Goal: Information Seeking & Learning: Learn about a topic

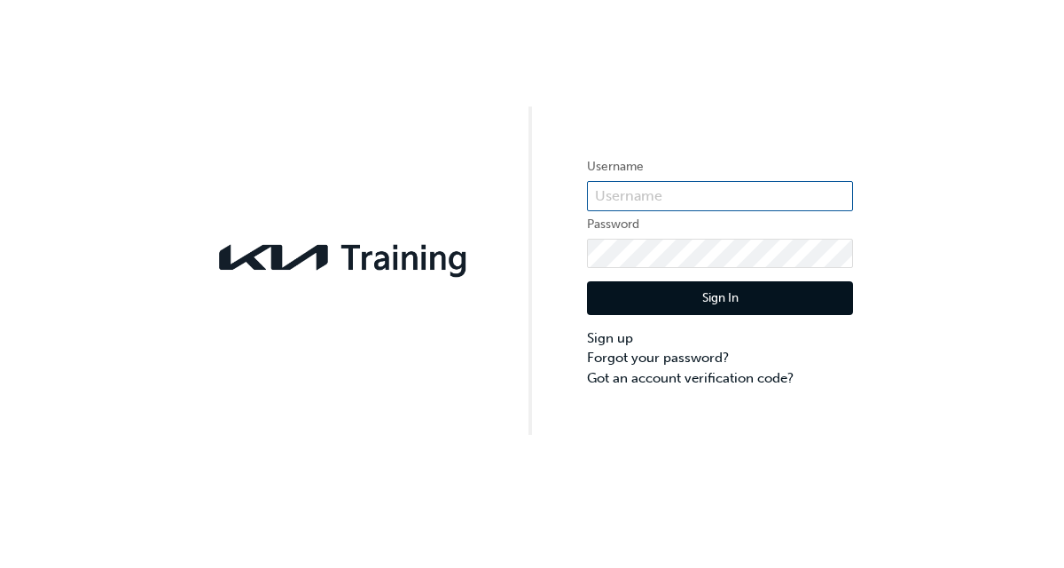
click at [733, 205] on input "text" at bounding box center [720, 196] width 266 height 30
click at [708, 197] on input "text" at bounding box center [720, 196] width 266 height 30
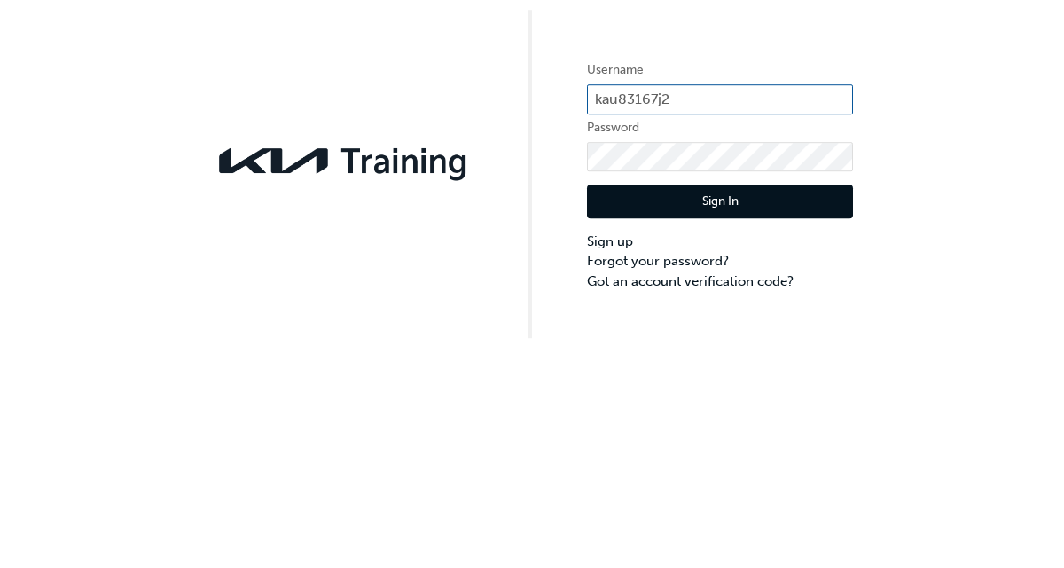
type input "kau83167j2"
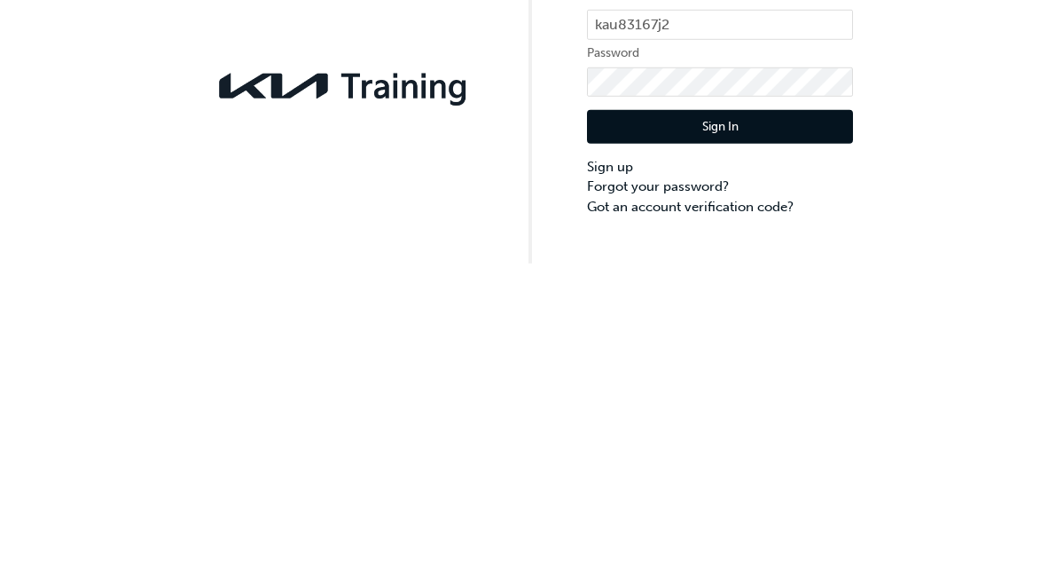
click at [774, 303] on button "Sign In" at bounding box center [720, 298] width 266 height 34
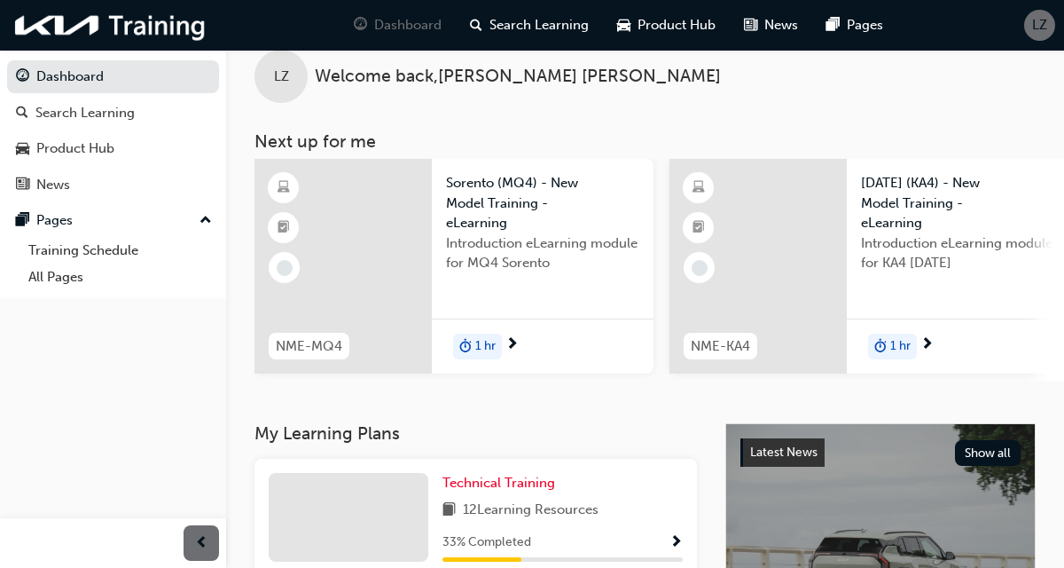
scroll to position [201, 0]
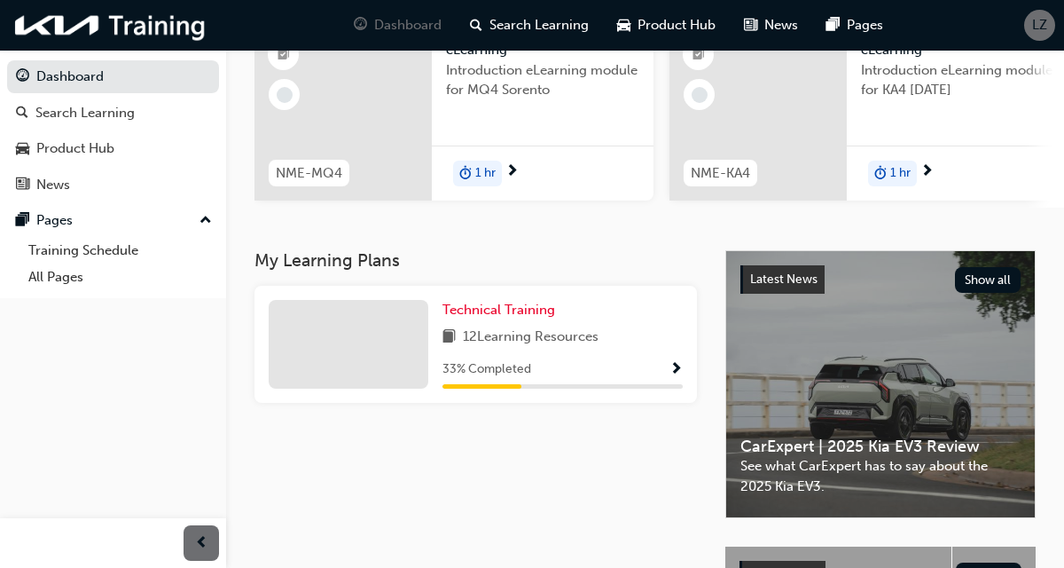
click at [621, 349] on div "12 Learning Resources" at bounding box center [563, 337] width 240 height 22
click at [673, 372] on span "Show Progress" at bounding box center [676, 370] width 13 height 16
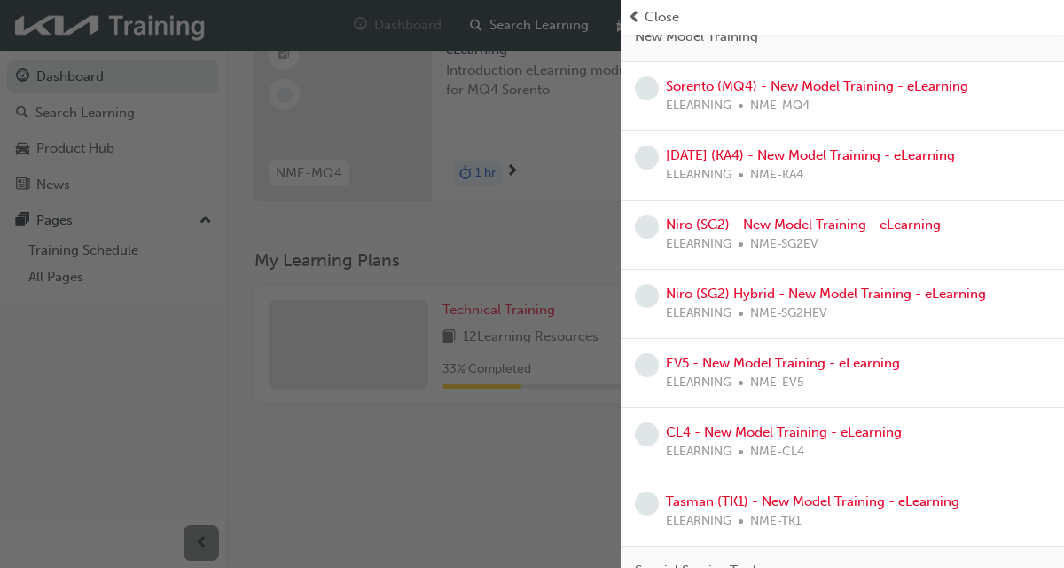
scroll to position [176, 0]
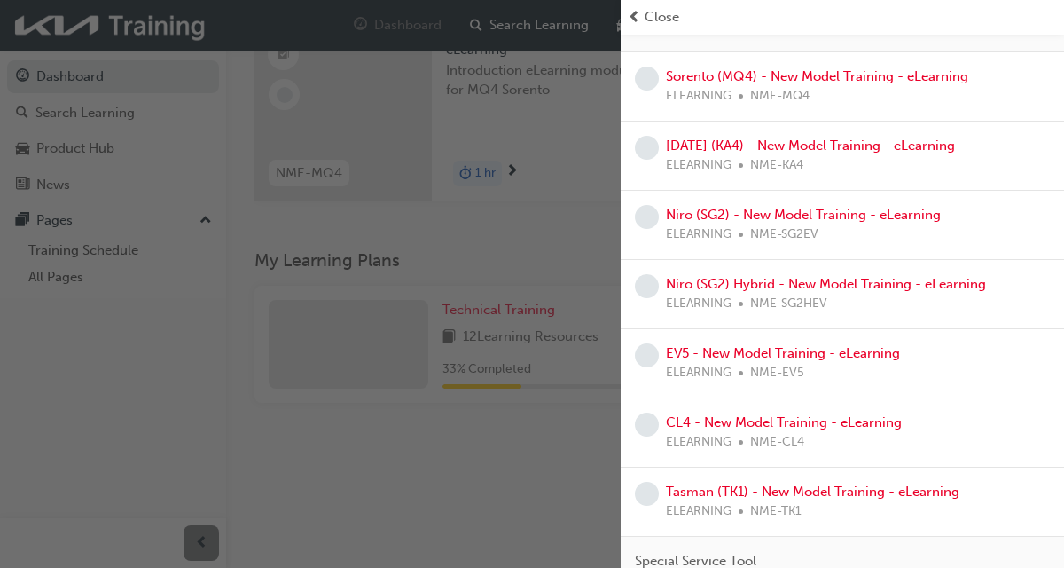
click at [649, 490] on span "learningRecordVerb_NONE-icon" at bounding box center [647, 494] width 24 height 24
click at [819, 497] on link "Tasman (TK1) - New Model Training - eLearning" at bounding box center [813, 491] width 294 height 16
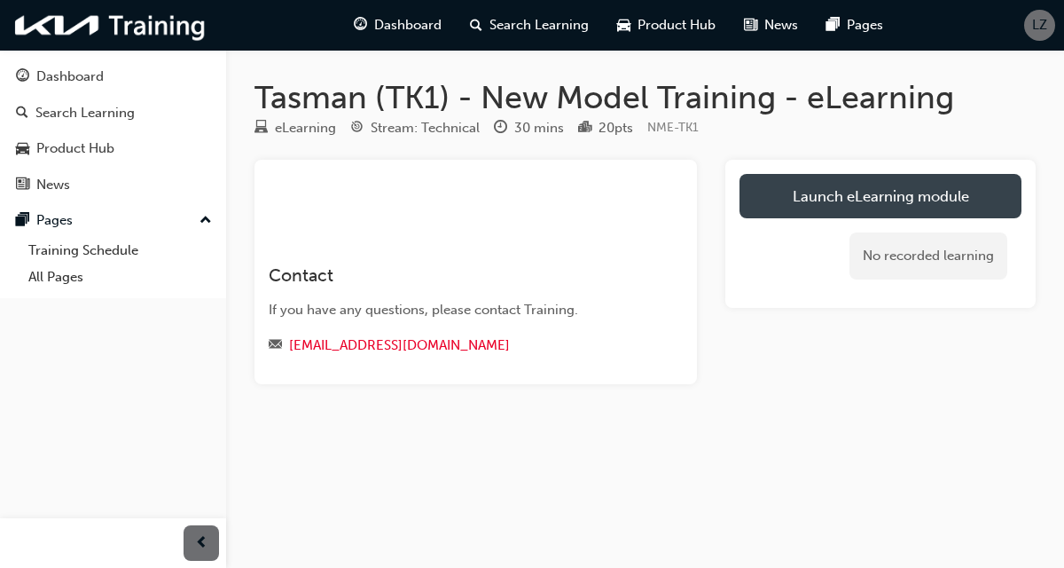
click at [893, 187] on link "Launch eLearning module" at bounding box center [881, 196] width 282 height 44
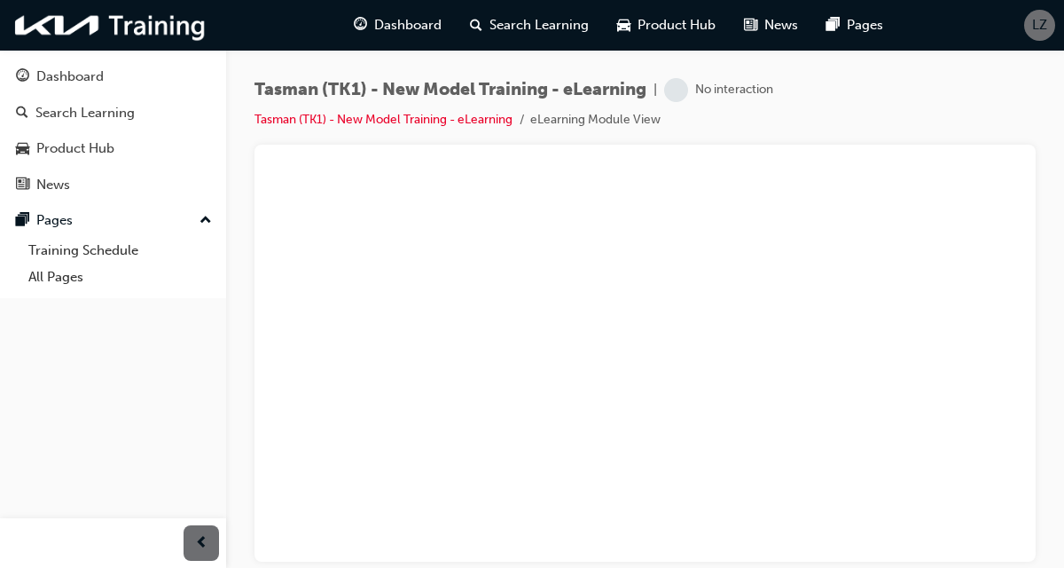
click at [1059, 95] on div "Tasman (TK1) - New Model Training - eLearning | No interaction Tasman (TK1) - N…" at bounding box center [645, 287] width 838 height 474
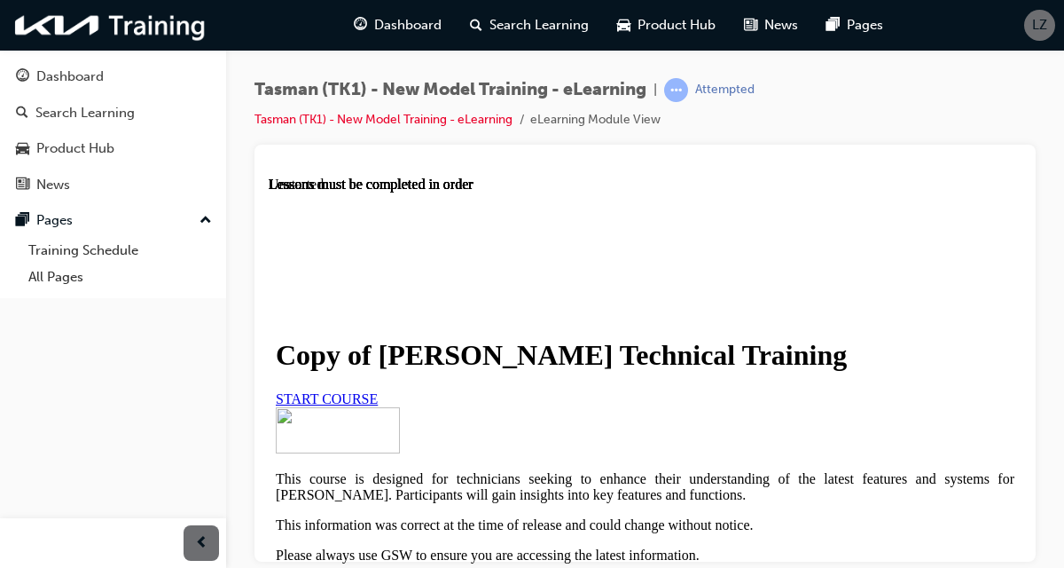
click at [530, 567] on html "Your version of Internet Explorer is outdated and not supported. Please upgrade…" at bounding box center [532, 284] width 1064 height 568
click at [378, 405] on link "START COURSE" at bounding box center [327, 397] width 102 height 15
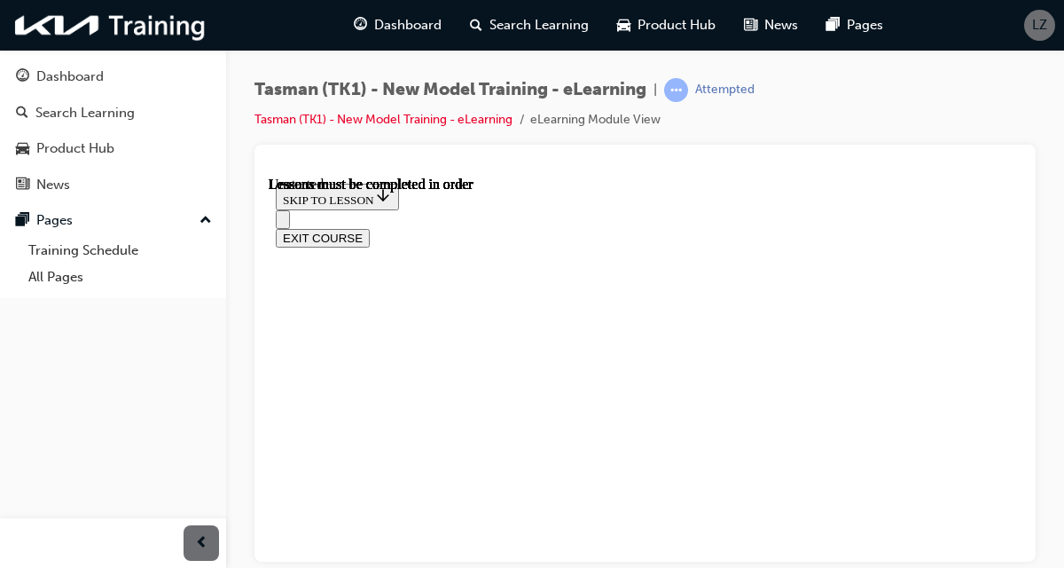
scroll to position [62, 0]
click at [1055, 11] on button "LZ" at bounding box center [1039, 25] width 31 height 31
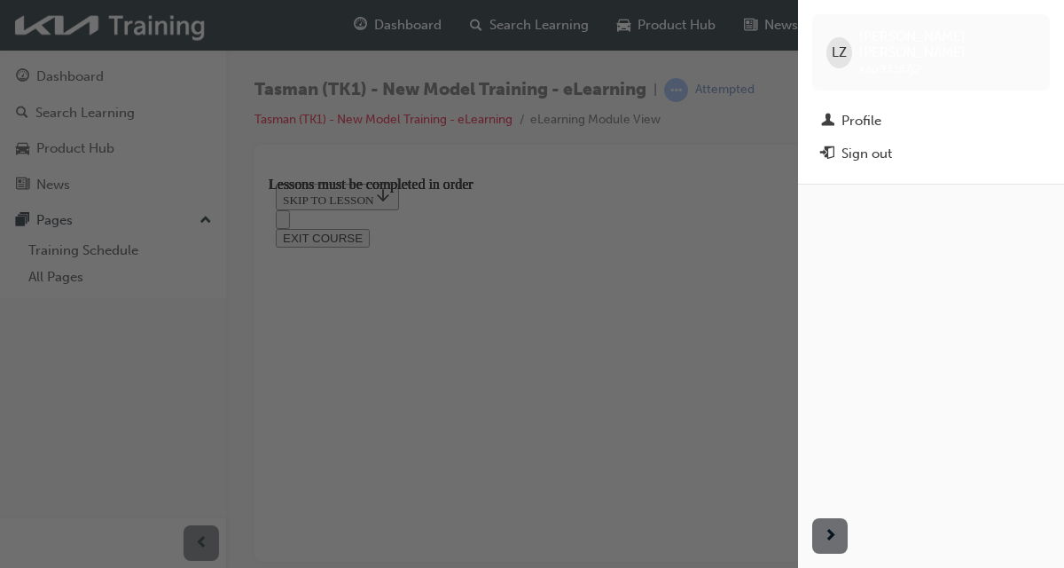
click at [628, 494] on div "button" at bounding box center [399, 284] width 798 height 568
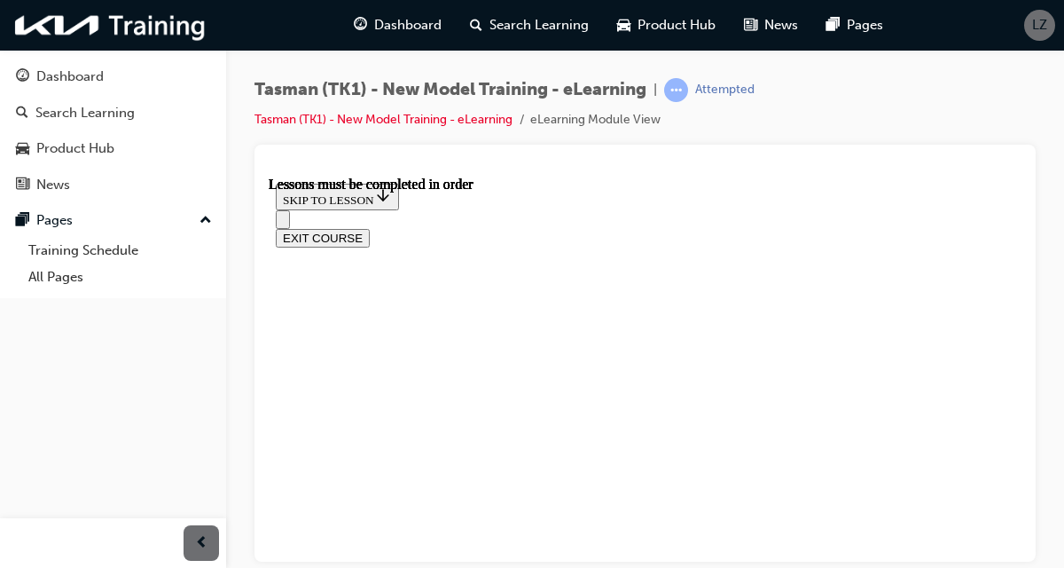
scroll to position [635, 0]
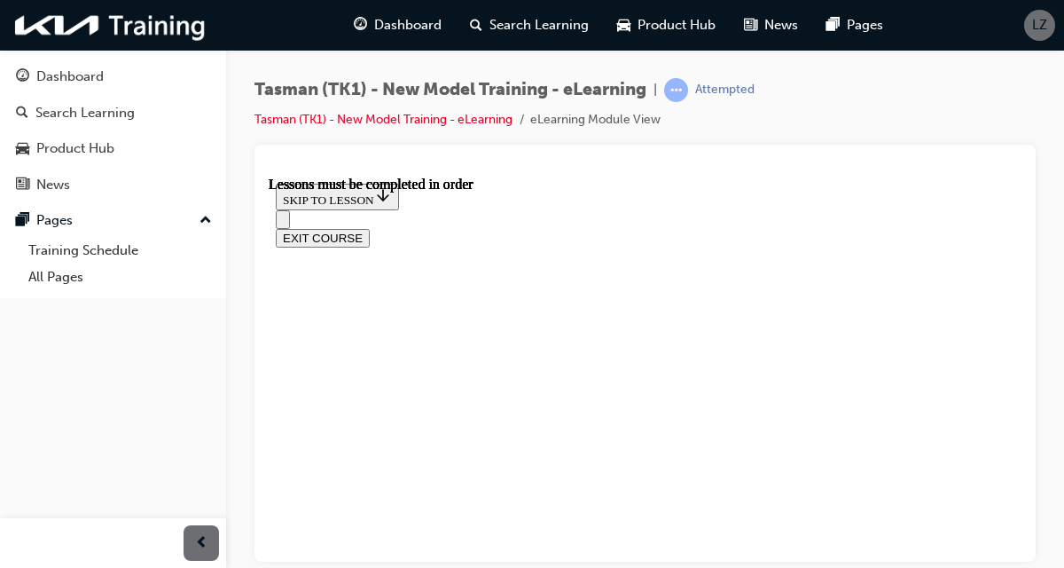
scroll to position [739, 0]
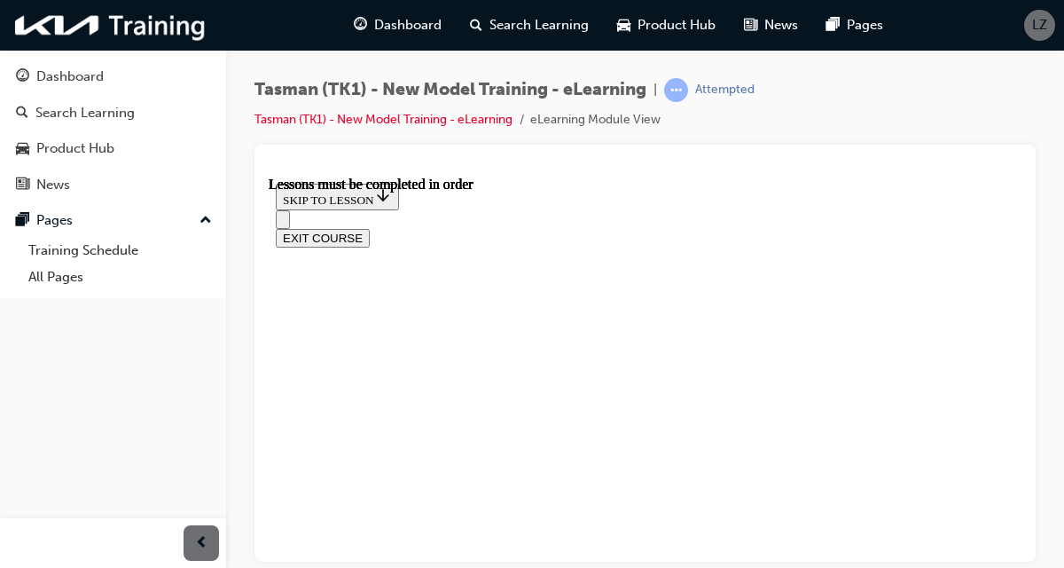
scroll to position [717, 0]
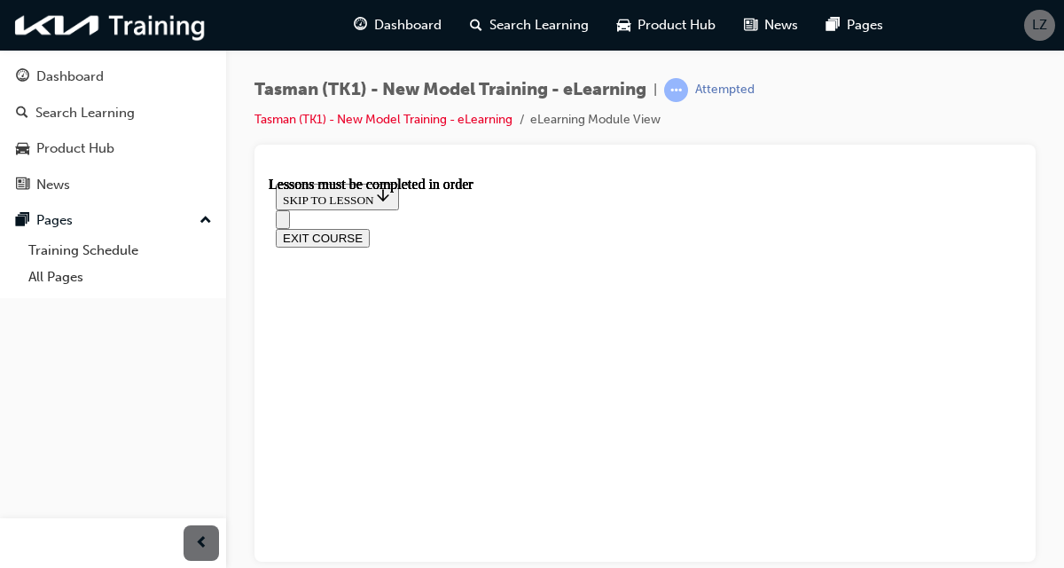
scroll to position [654, 0]
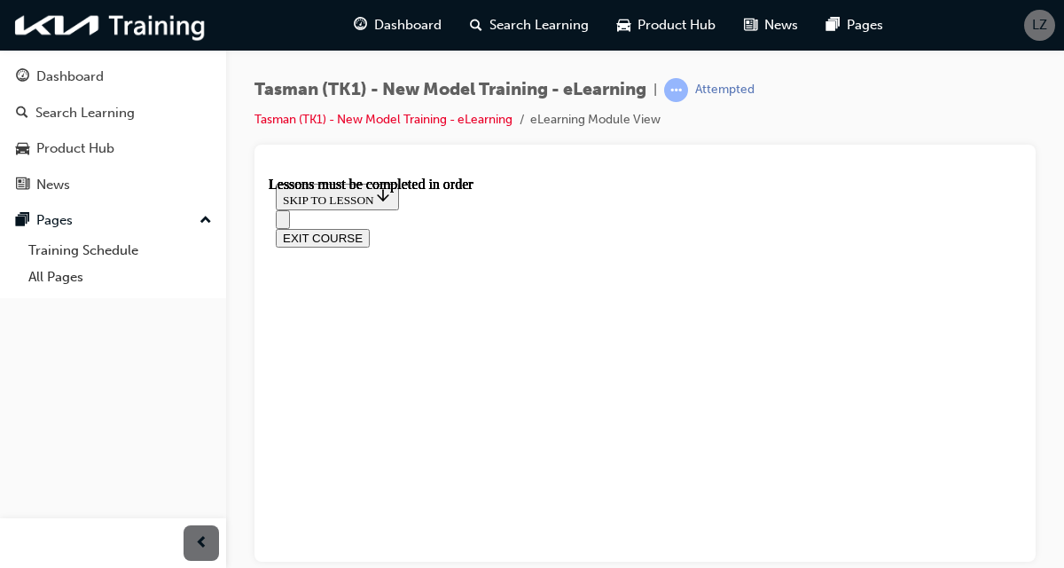
scroll to position [2419, 0]
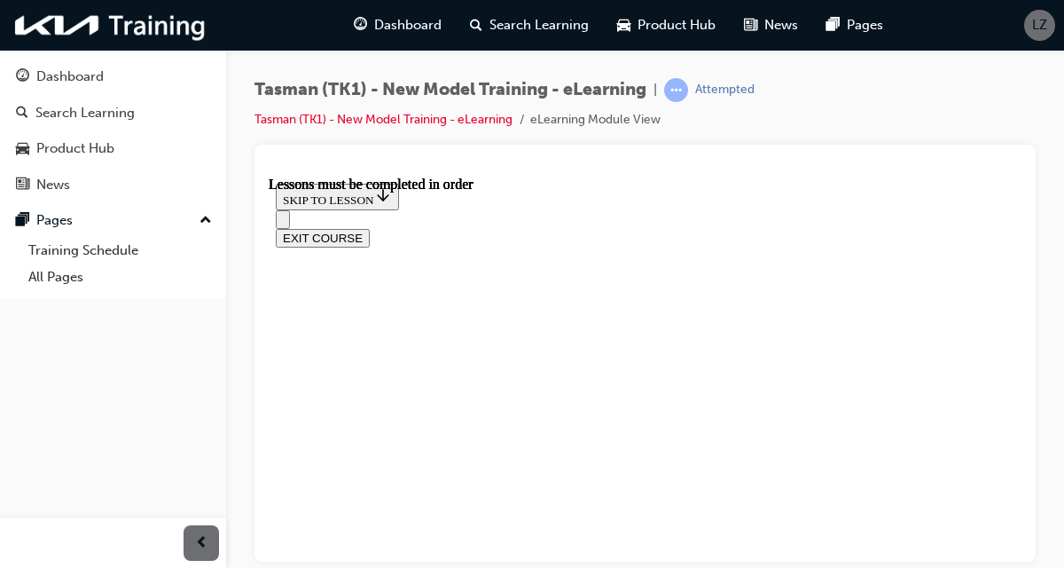
scroll to position [5054, 0]
click at [1053, 21] on div "LZ" at bounding box center [1039, 25] width 31 height 31
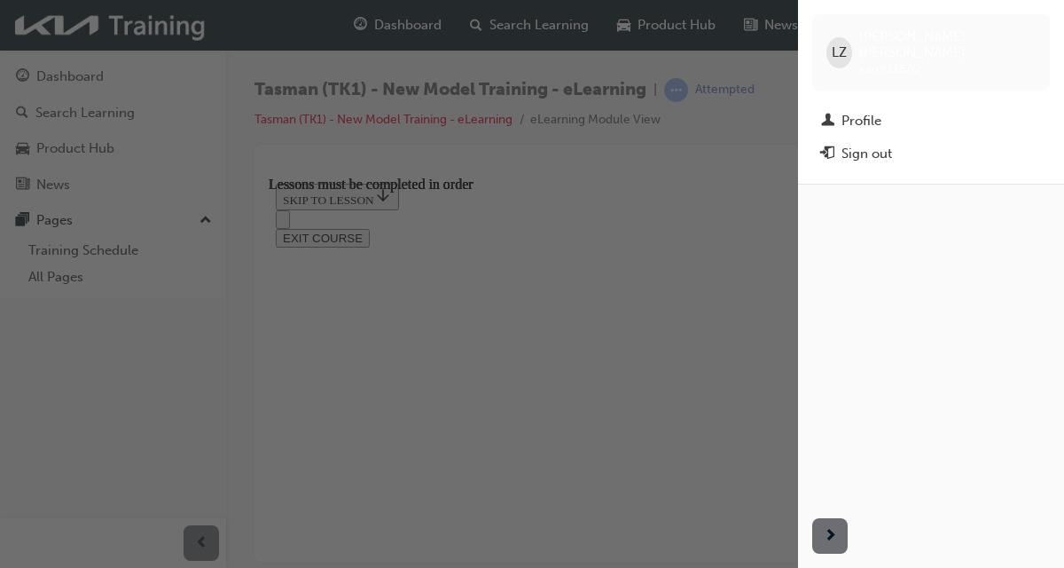
click at [727, 274] on div "button" at bounding box center [399, 284] width 798 height 568
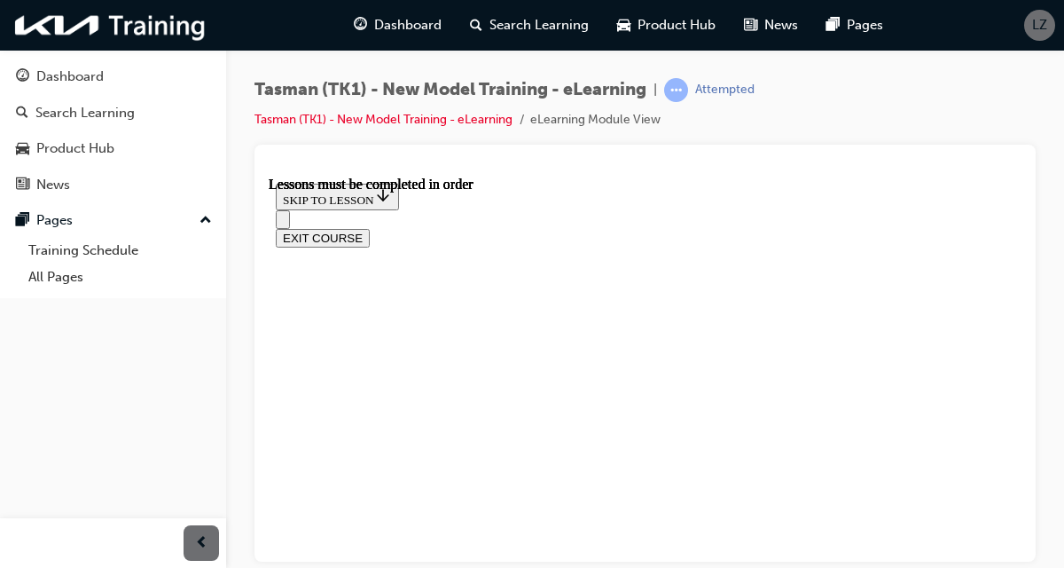
scroll to position [5059, 0]
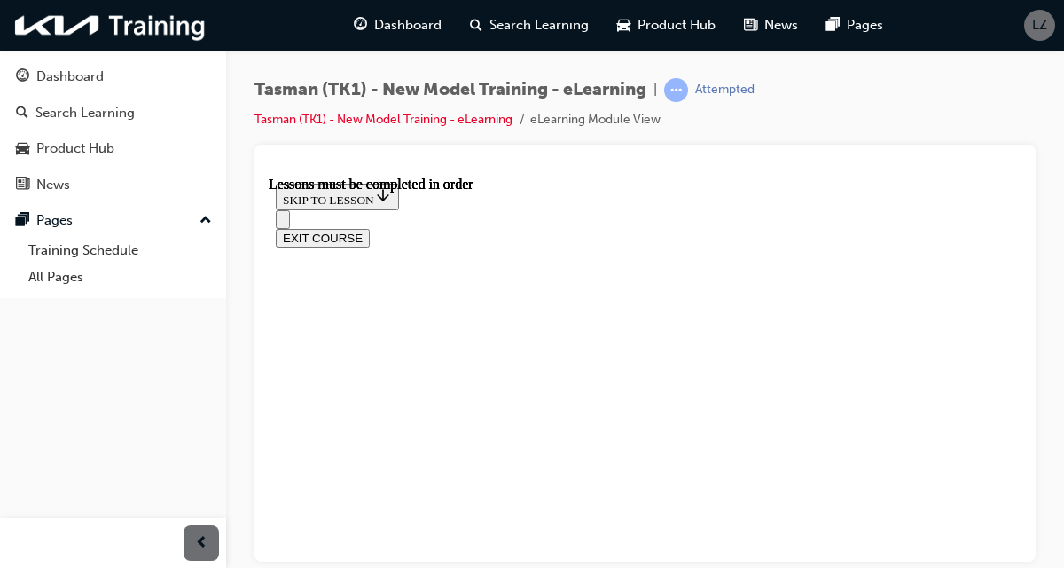
scroll to position [4924, 0]
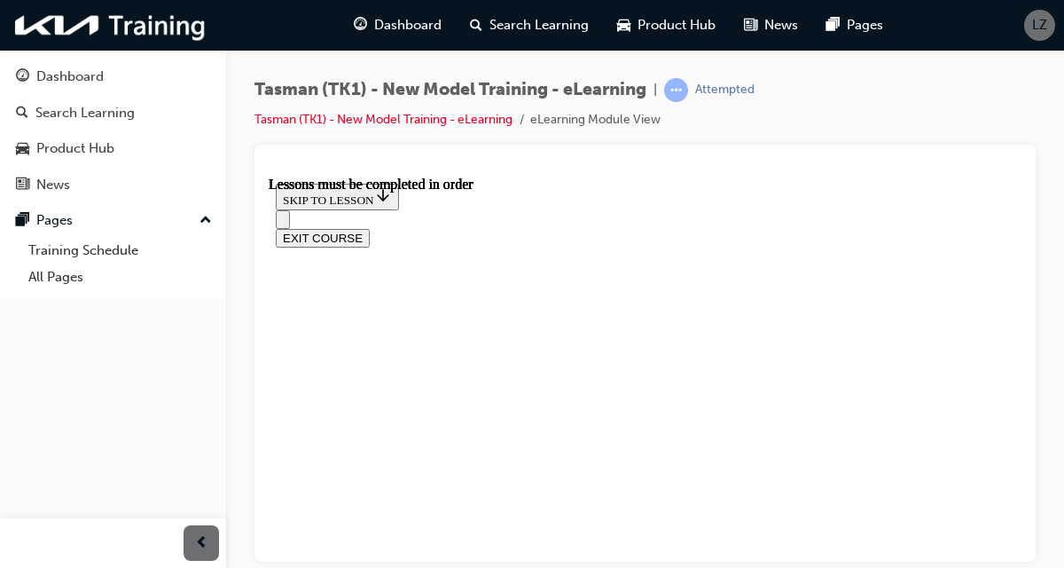
scroll to position [5080, 0]
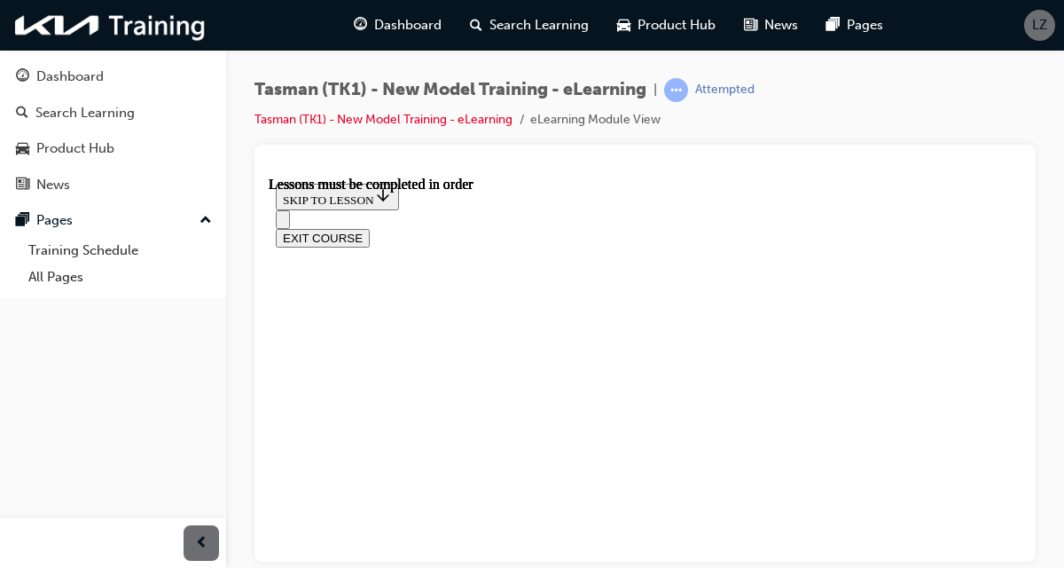
scroll to position [5034, 0]
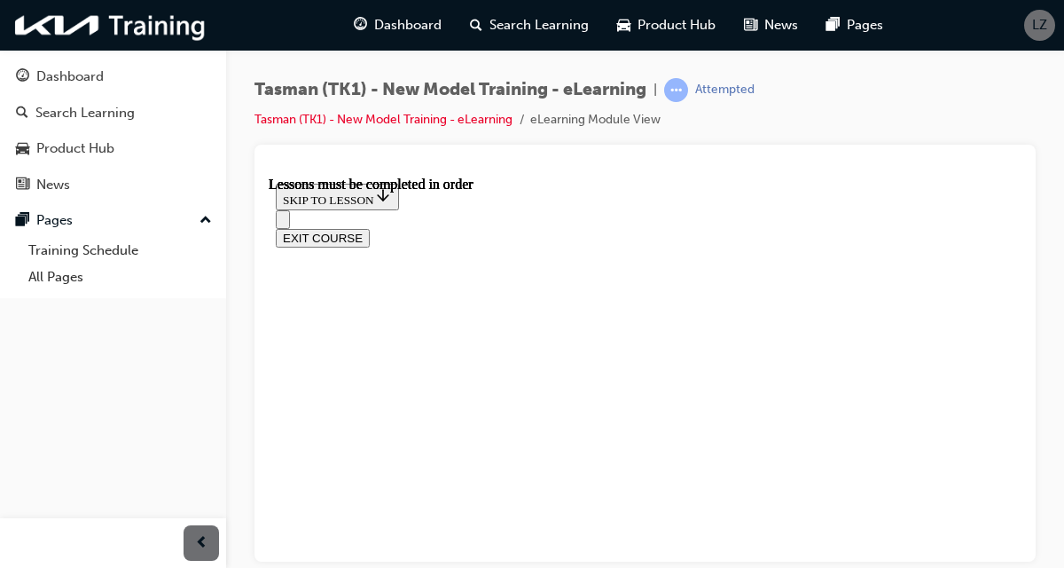
scroll to position [5798, 0]
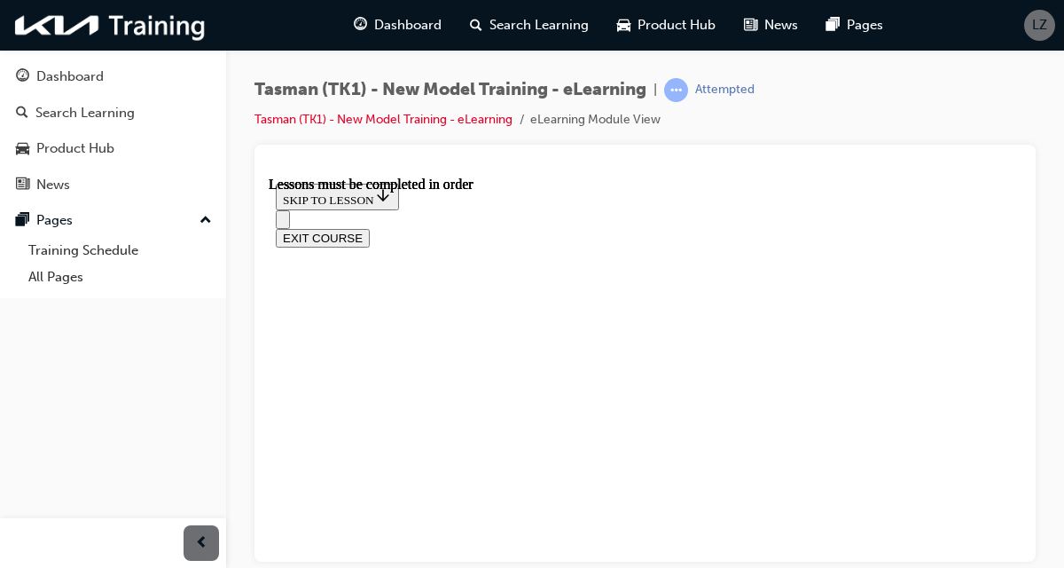
scroll to position [771, 0]
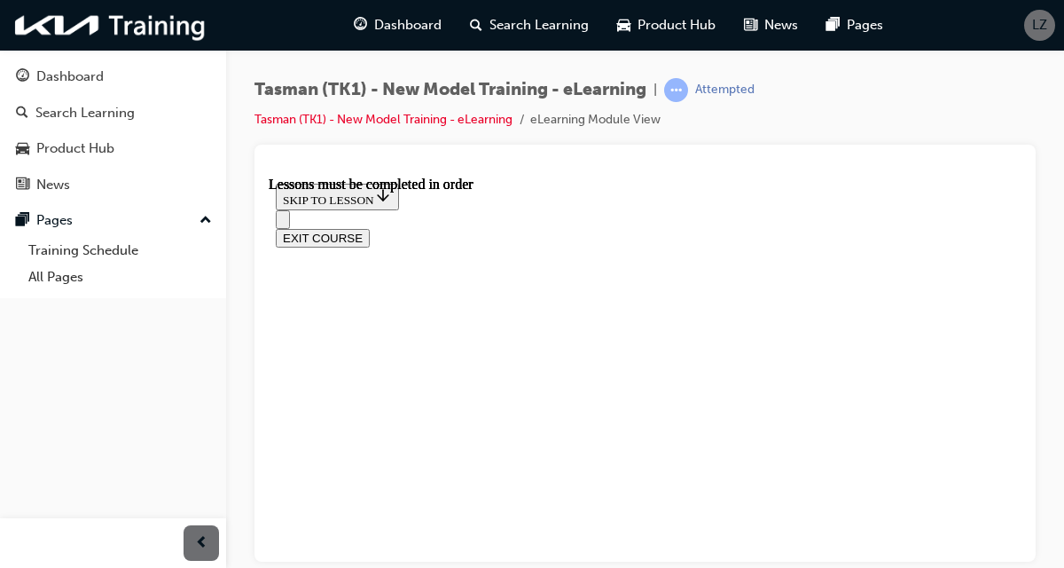
scroll to position [3854, 0]
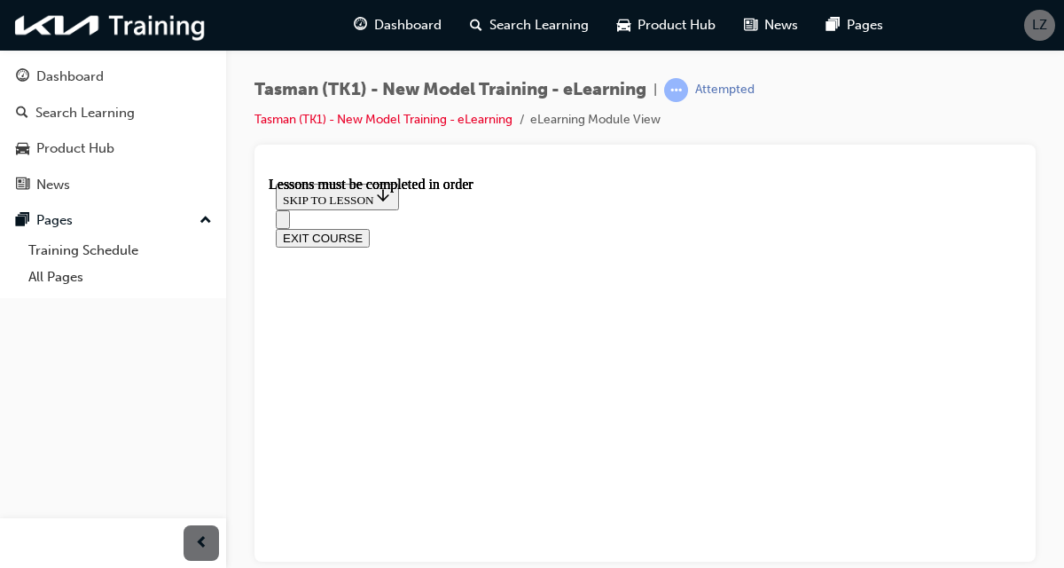
click at [1057, 518] on div "Tasman (TK1) - New Model Training - eLearning | Attempted Tasman (TK1) - New Mo…" at bounding box center [645, 287] width 838 height 474
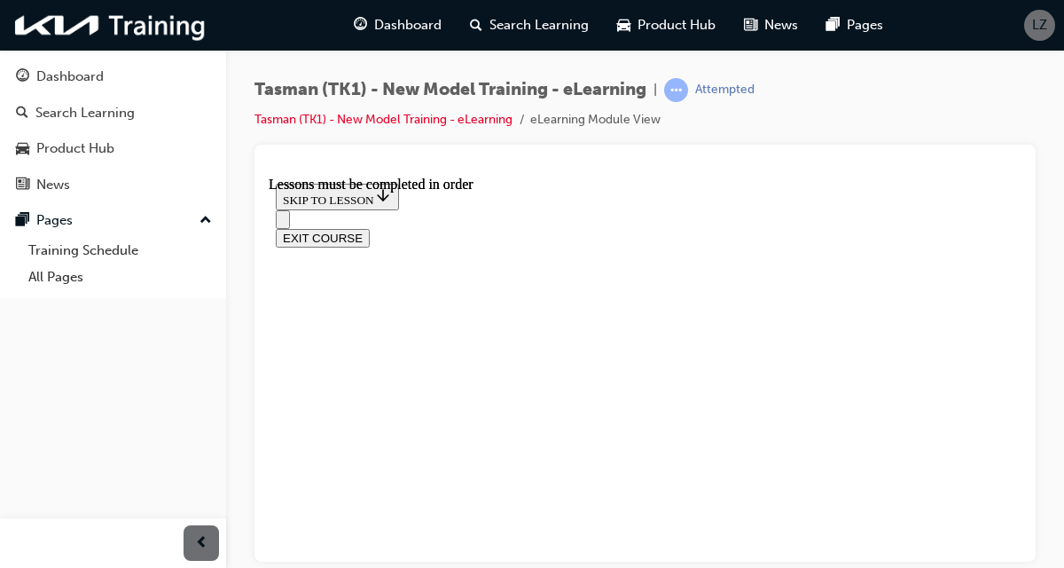
scroll to position [1598, 0]
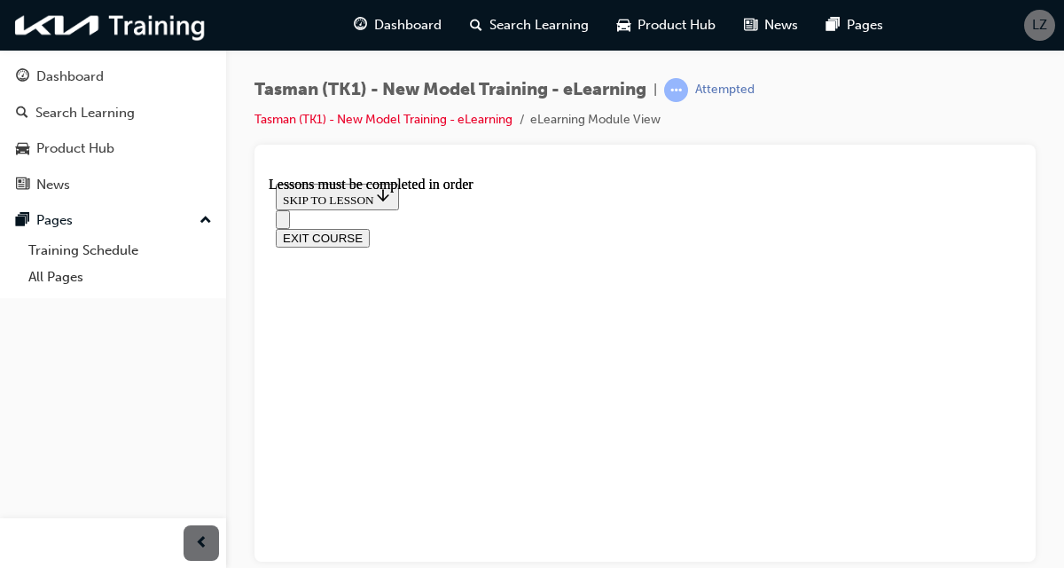
scroll to position [1480, 0]
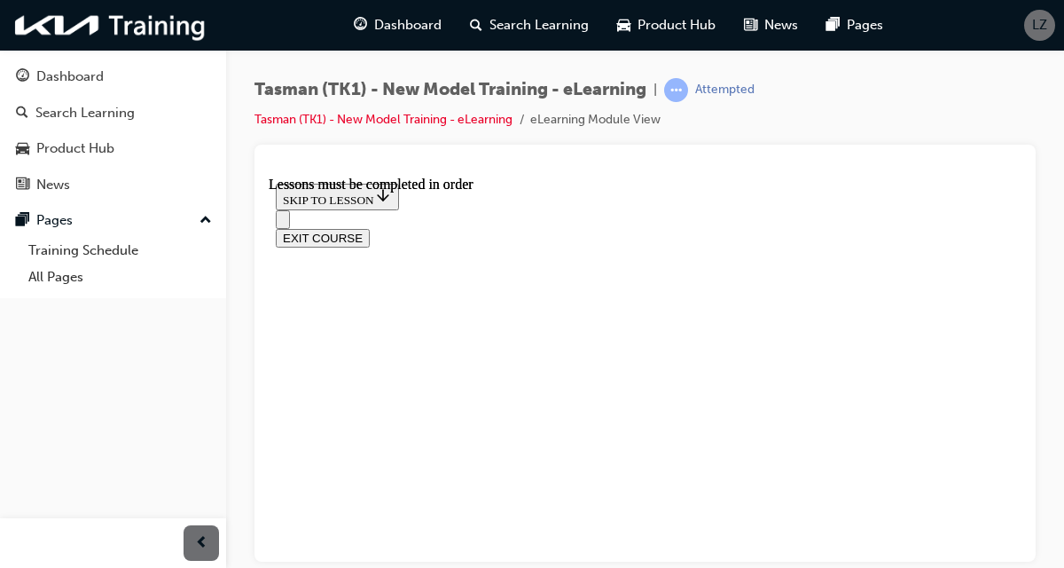
scroll to position [0, 86]
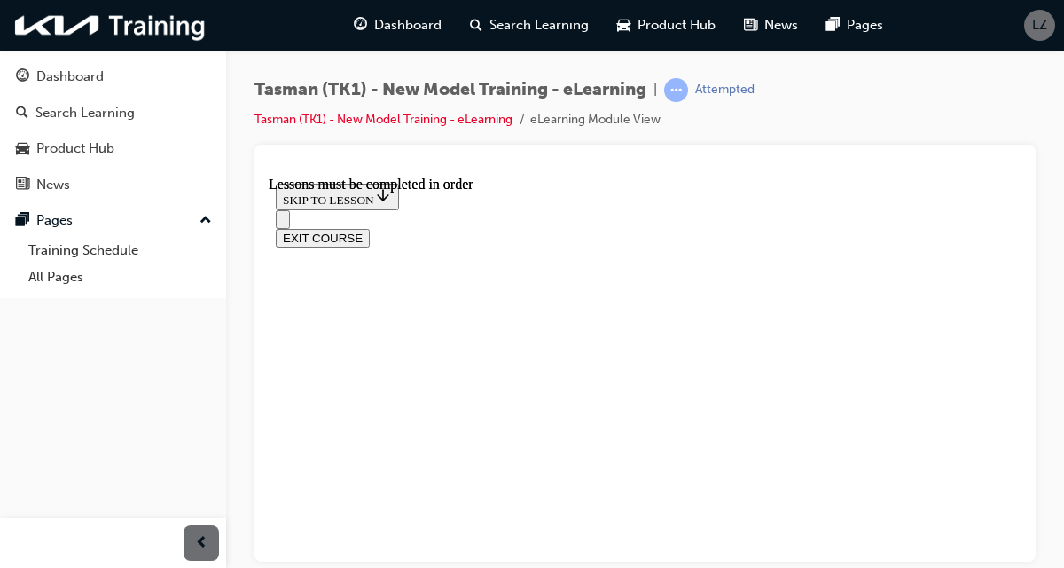
scroll to position [4219, 0]
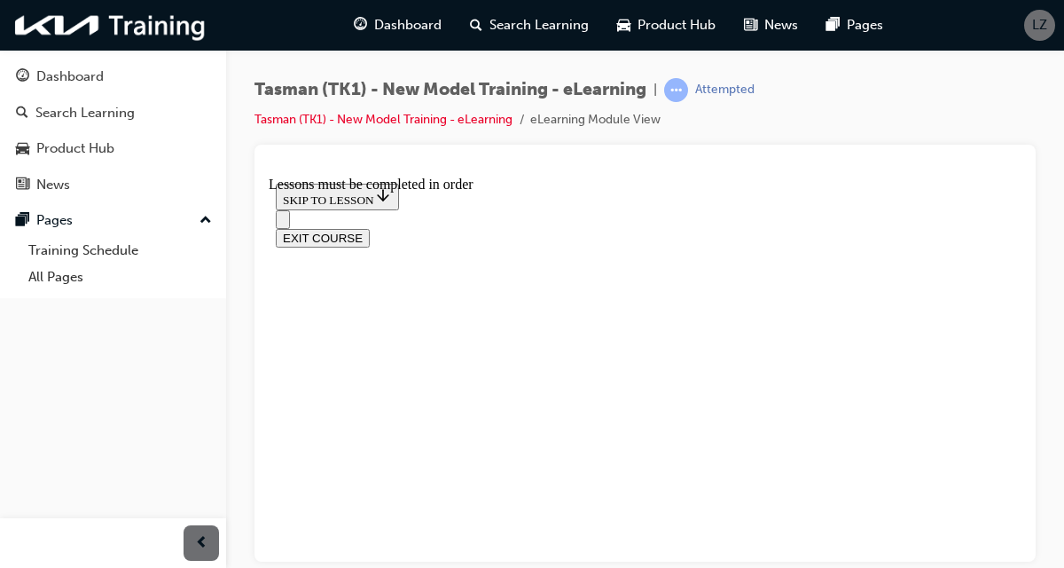
scroll to position [1644, 0]
click at [1057, 461] on div "Tasman (TK1) - New Model Training - eLearning | Attempted Tasman (TK1) - New Mo…" at bounding box center [645, 287] width 838 height 474
